Goal: Transaction & Acquisition: Purchase product/service

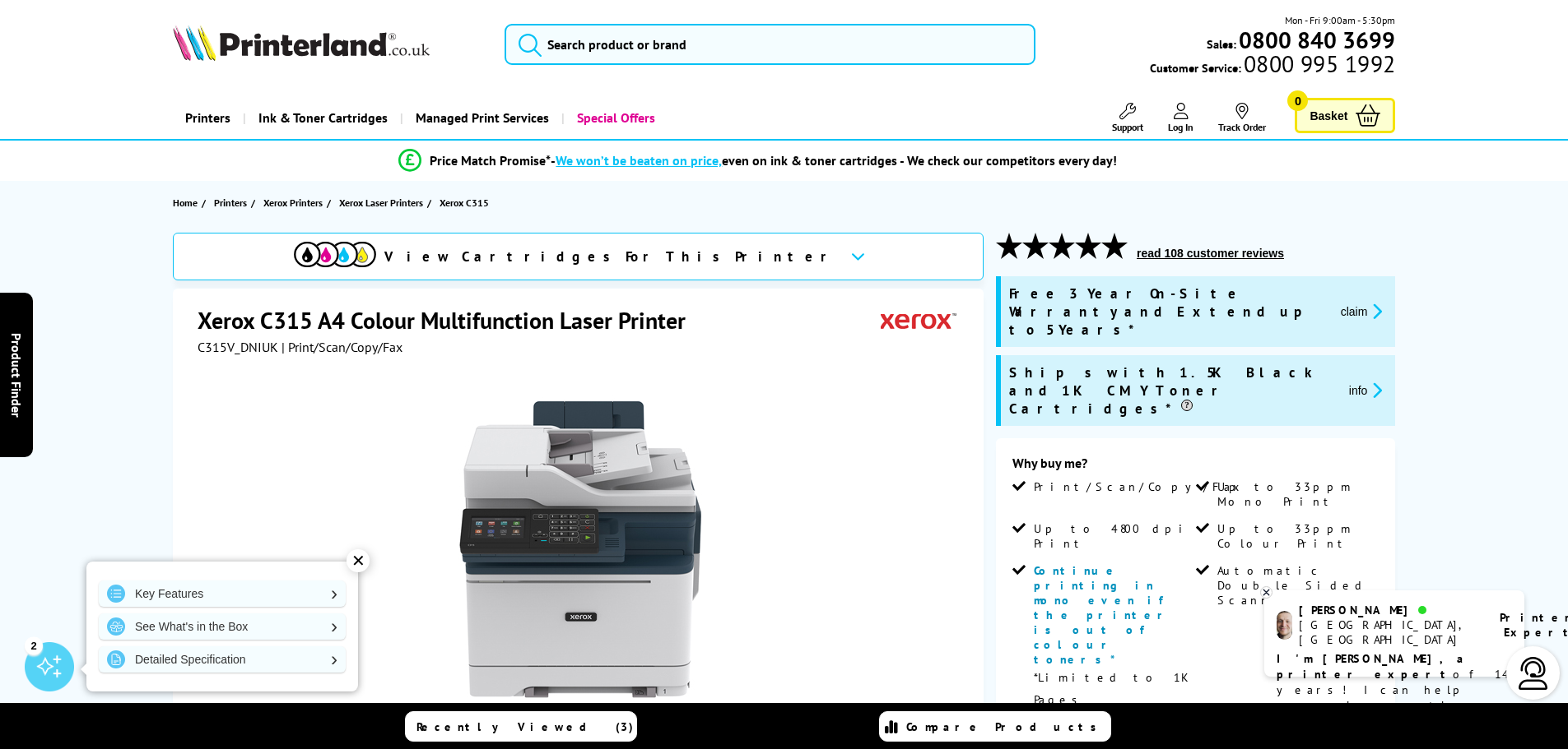
scroll to position [137, 0]
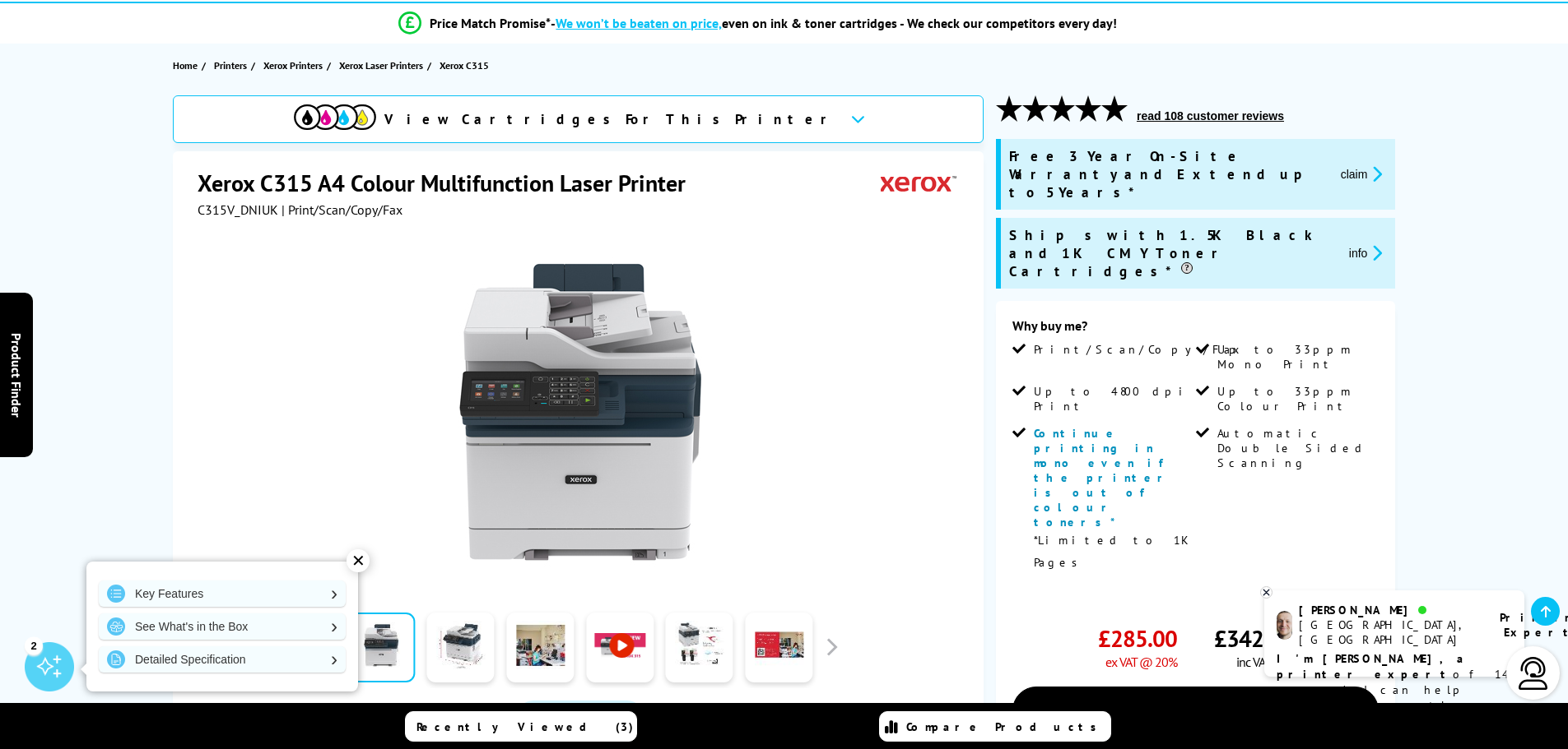
click at [356, 556] on div "✕" at bounding box center [357, 561] width 23 height 23
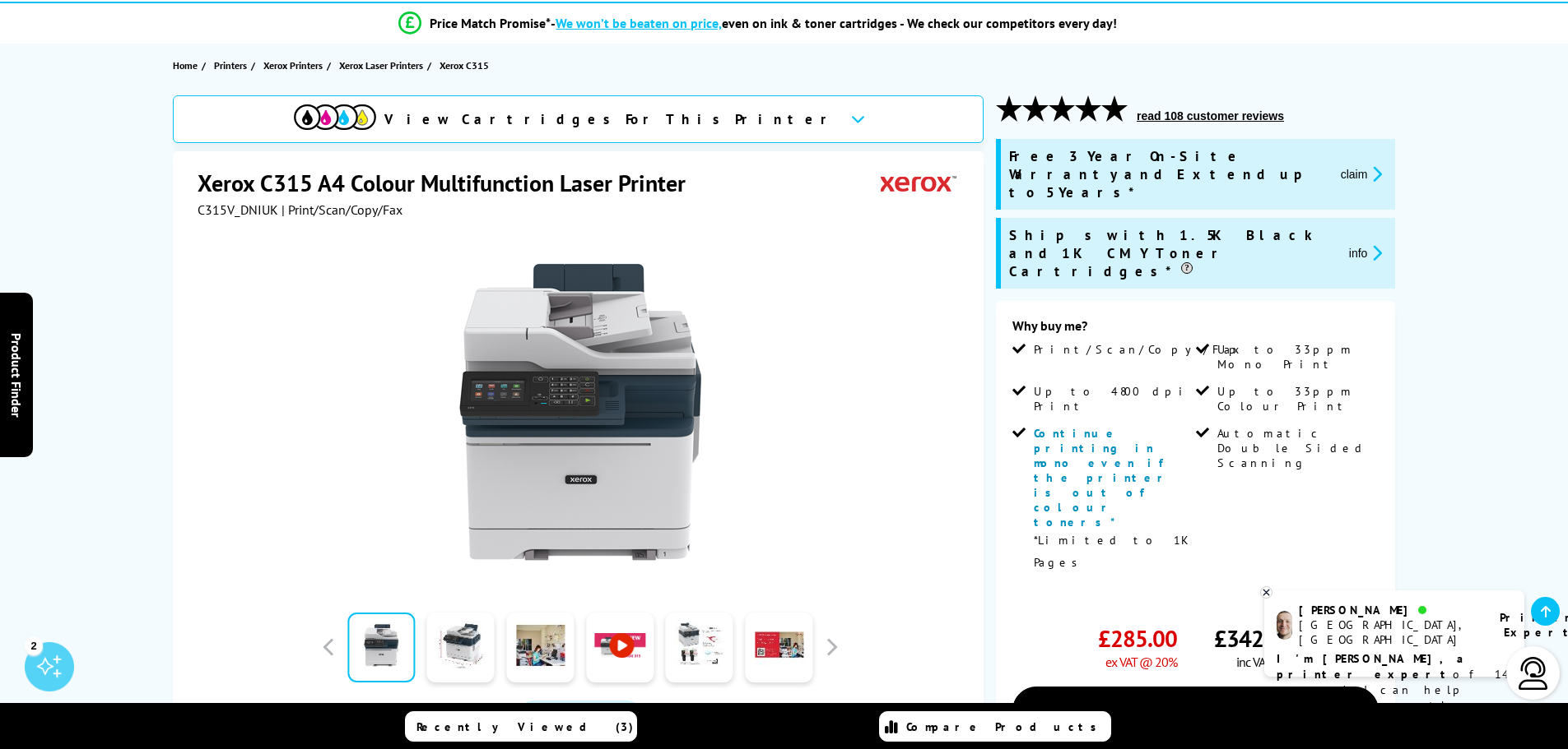
scroll to position [0, 0]
